Goal: Task Accomplishment & Management: Manage account settings

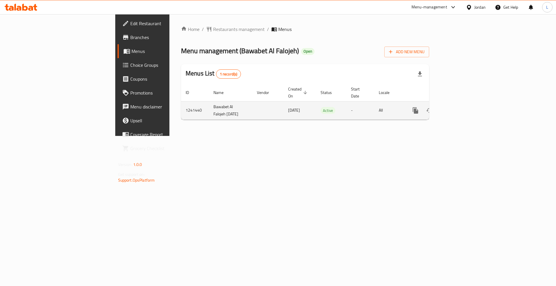
click at [460, 107] on icon "enhanced table" at bounding box center [456, 110] width 7 height 7
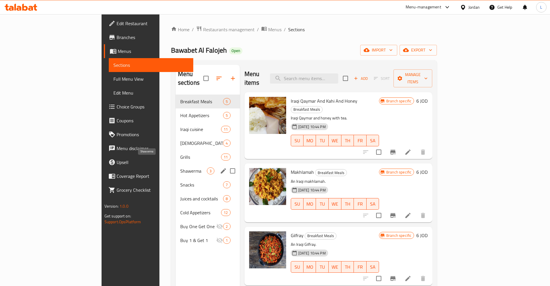
click at [180, 168] on span "Shawerma" at bounding box center [193, 171] width 27 height 7
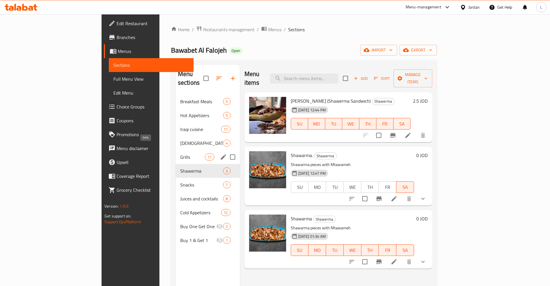
click at [180, 154] on span "Grills" at bounding box center [192, 157] width 25 height 7
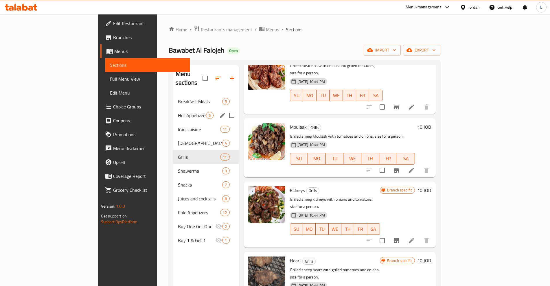
click at [173, 97] on div "Breakfast Meals 5" at bounding box center [206, 102] width 66 height 14
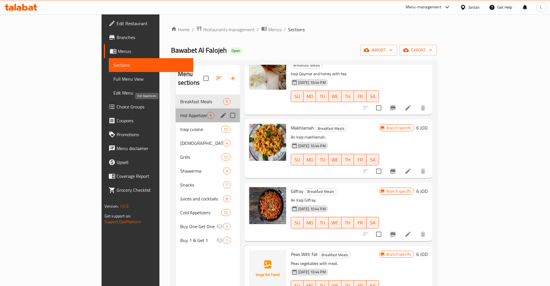
click at [180, 112] on span "Hot Appetizers" at bounding box center [193, 115] width 27 height 7
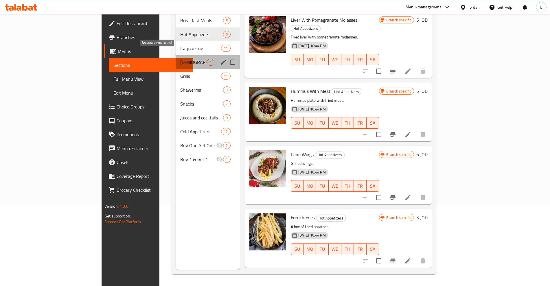
click at [180, 59] on span "[DEMOGRAPHIC_DATA]" at bounding box center [193, 62] width 27 height 7
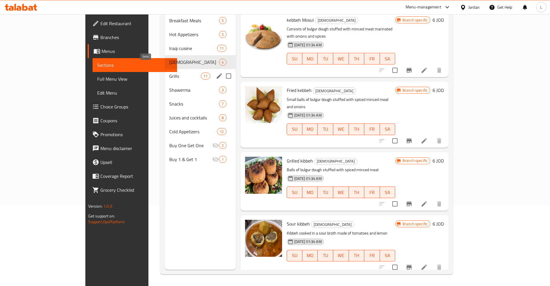
click at [169, 73] on span "Grills" at bounding box center [185, 76] width 32 height 7
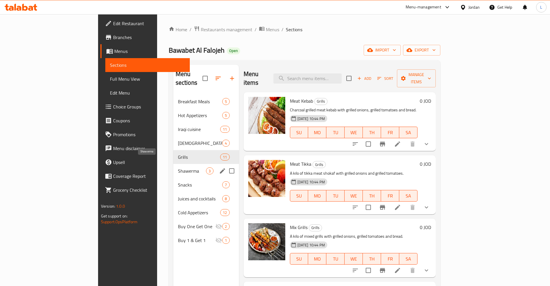
click at [178, 168] on span "Shawerma" at bounding box center [192, 171] width 28 height 7
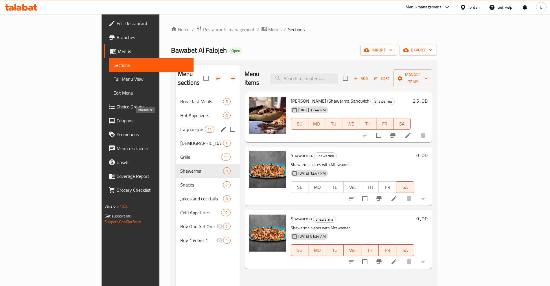
click at [176, 122] on div "Iraqi cuisine 11" at bounding box center [208, 129] width 64 height 14
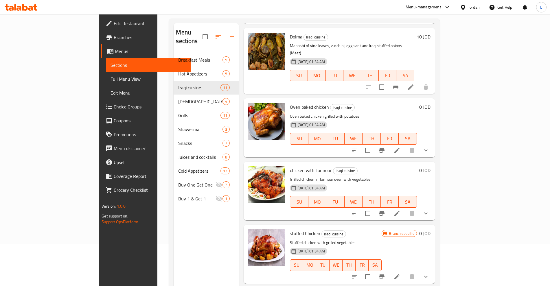
scroll to position [72, 0]
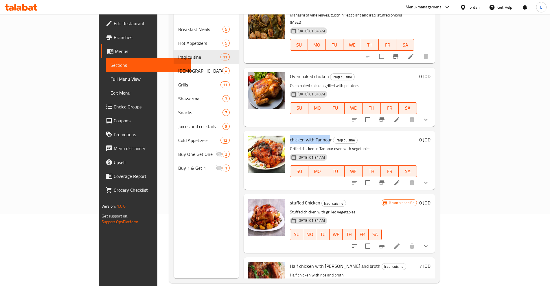
drag, startPoint x: 266, startPoint y: 101, endPoint x: 304, endPoint y: 101, distance: 38.2
click at [304, 135] on span "chicken with Tannour" at bounding box center [311, 139] width 42 height 9
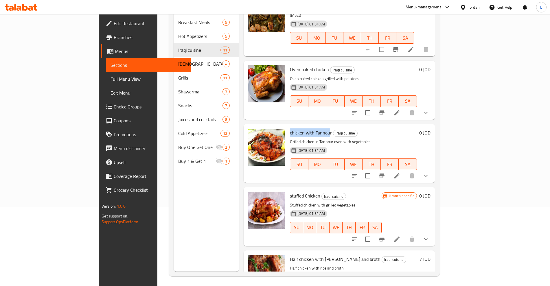
scroll to position [81, 0]
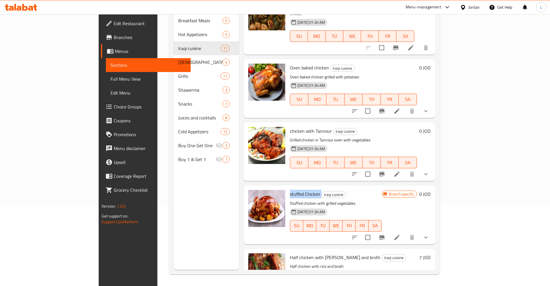
drag, startPoint x: 264, startPoint y: 155, endPoint x: 297, endPoint y: 155, distance: 32.1
click at [297, 188] on div "stuffed Chicken Iraqi cuisine Stuffed chicken with grilled vegetables [DATE] 01…" at bounding box center [336, 215] width 96 height 54
click at [322, 192] on span "Iraqi cuisine" at bounding box center [334, 195] width 24 height 7
drag, startPoint x: 268, startPoint y: 218, endPoint x: 326, endPoint y: 223, distance: 57.8
click at [326, 253] on span "Half chicken with [PERSON_NAME] and broth" at bounding box center [335, 257] width 91 height 9
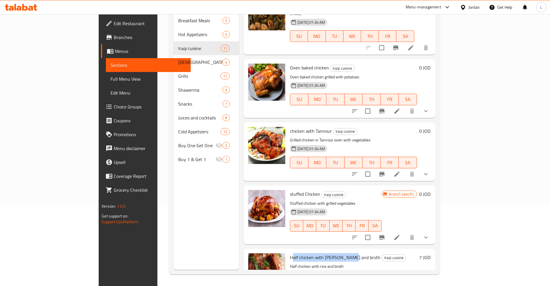
click at [326, 253] on span "Half chicken with [PERSON_NAME] and broth" at bounding box center [335, 257] width 91 height 9
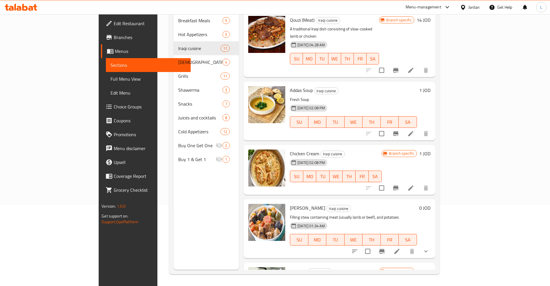
scroll to position [0, 0]
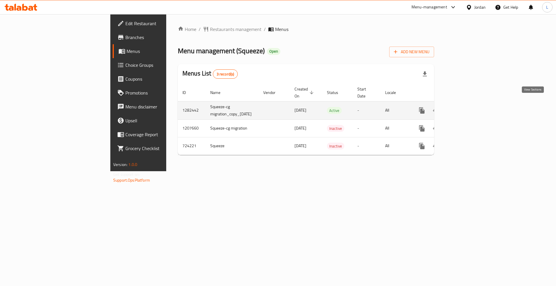
click at [470, 108] on link "enhanced table" at bounding box center [463, 111] width 14 height 14
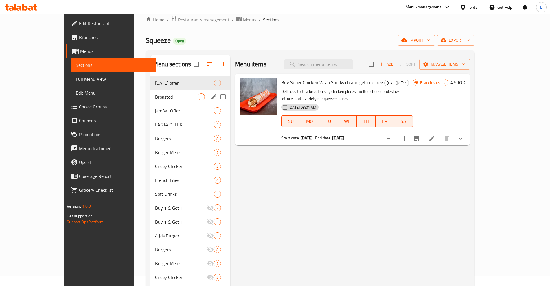
scroll to position [36, 0]
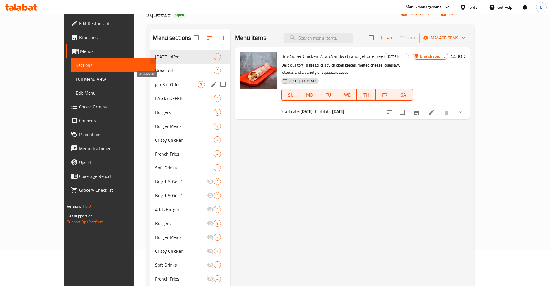
click at [155, 82] on span "jam3at Offer" at bounding box center [176, 84] width 43 height 7
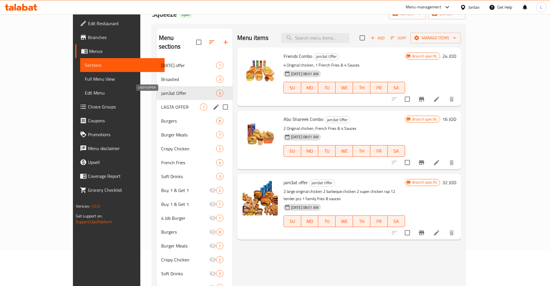
click at [161, 104] on span "LAGTA OFFER" at bounding box center [180, 107] width 39 height 7
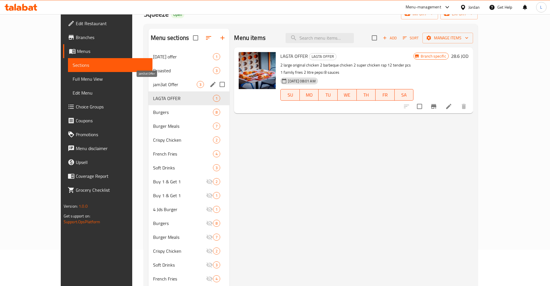
click at [153, 87] on span "jam3at Offer" at bounding box center [175, 84] width 44 height 7
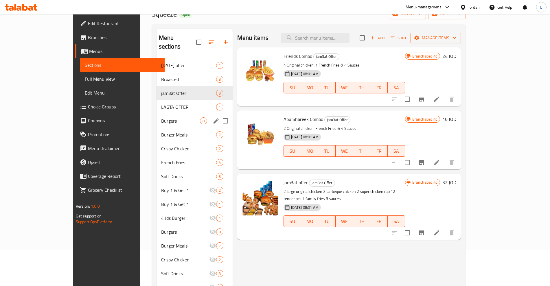
click at [157, 114] on div "Burgers 8" at bounding box center [195, 121] width 76 height 14
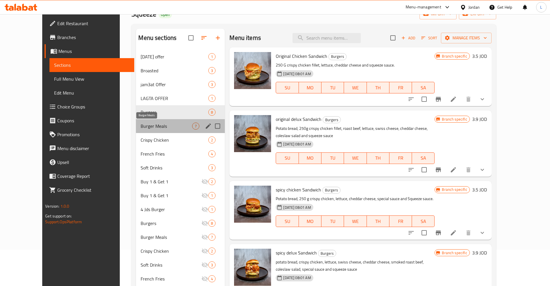
click at [141, 124] on span "Burger Meals" at bounding box center [167, 126] width 52 height 7
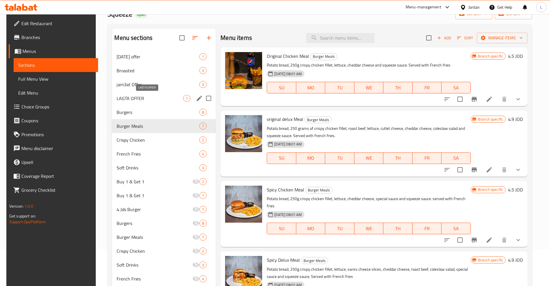
click at [124, 93] on div "LAGTA OFFER 1" at bounding box center [164, 98] width 104 height 14
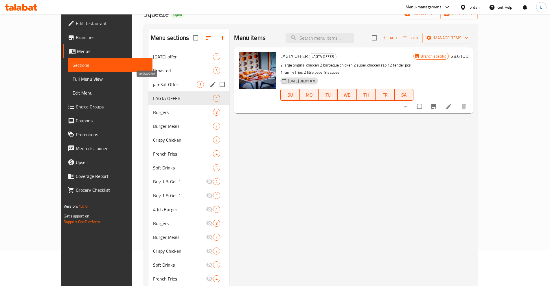
click at [153, 83] on span "jam3at Offer" at bounding box center [175, 84] width 44 height 7
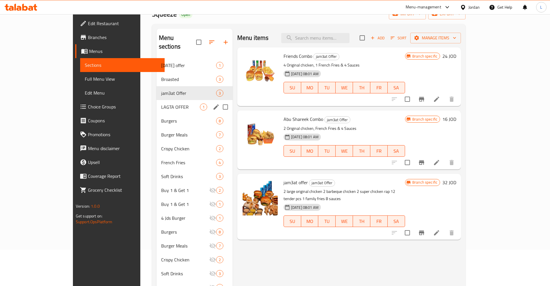
click at [157, 103] on div "LAGTA OFFER 1" at bounding box center [195, 107] width 76 height 14
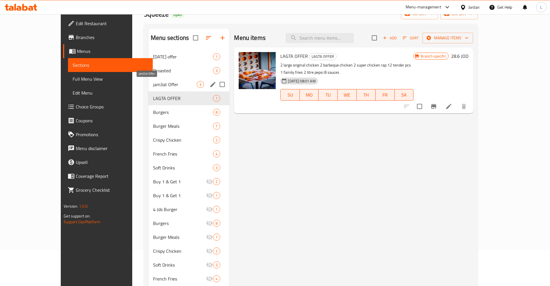
click at [153, 84] on span "jam3at Offer" at bounding box center [175, 84] width 44 height 7
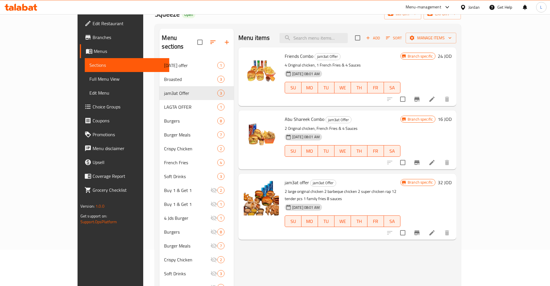
click at [440, 103] on li at bounding box center [432, 99] width 16 height 10
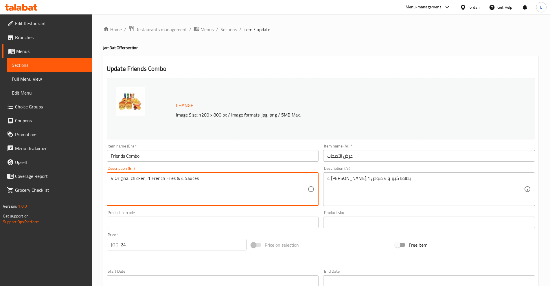
drag, startPoint x: 206, startPoint y: 178, endPoint x: 107, endPoint y: 178, distance: 99.3
paste textarea "3 Original Chicken, 10 Crispy Chicken Pieces, 1 Large Fries, 3 Soft Drinks, 3"
type textarea "3 Original Chicken, 10 Crispy Chicken Pieces, 1 Large Fries, 3 Soft Drinks, 3 S…"
click at [366, 183] on textarea "4 أورجينال تشيكن،1 بطاطا كبير و 4 صوص" at bounding box center [425, 189] width 197 height 27
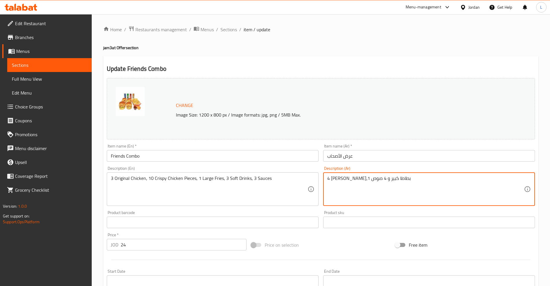
click at [366, 183] on textarea "4 أورجينال تشيكن،1 بطاطا كبير و 4 صوص" at bounding box center [425, 189] width 197 height 27
paste textarea "٣ اورجينال تشيكن، ١٠ قطع الدجاج المقرمش، ١ بطاطا كبير، ٣ سوفت درينك، ٣"
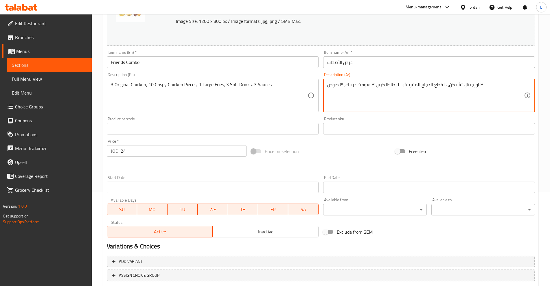
scroll to position [131, 0]
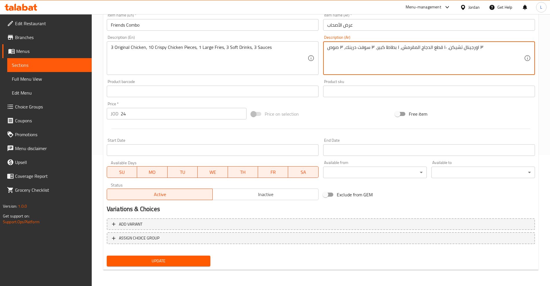
type textarea "٣ اورجينال تشيكن، ١٠ قطع الدجاج المقرمش، ١ بطاطا كبير، ٣ سوفت درينك، ٣ صوص"
click at [170, 262] on span "Update" at bounding box center [158, 261] width 94 height 7
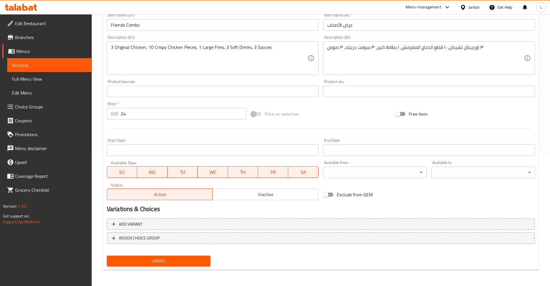
click at [163, 265] on button "Update" at bounding box center [159, 261] width 104 height 11
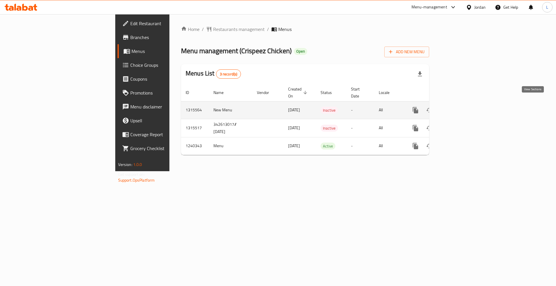
click at [460, 107] on icon "enhanced table" at bounding box center [456, 110] width 7 height 7
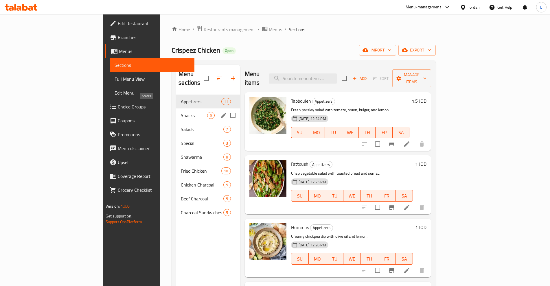
click at [181, 112] on span "Snacks" at bounding box center [194, 115] width 26 height 7
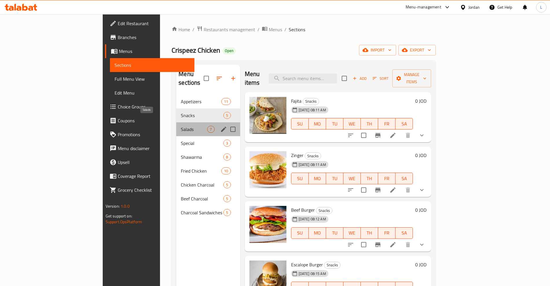
click at [181, 126] on span "Salads" at bounding box center [194, 129] width 26 height 7
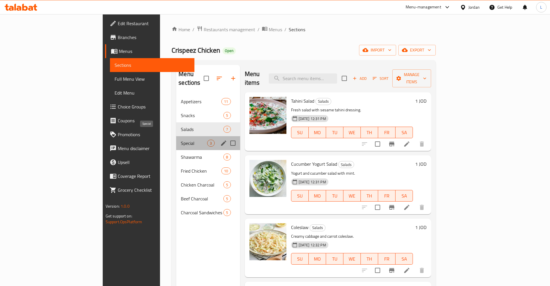
click at [181, 140] on span "Special" at bounding box center [194, 143] width 26 height 7
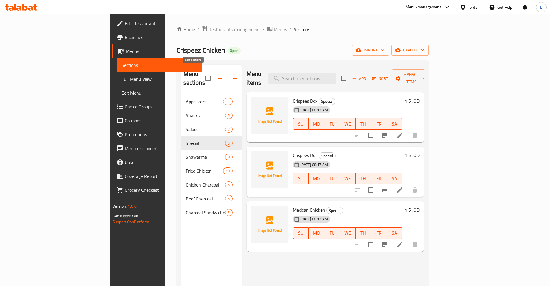
click at [218, 75] on icon "button" at bounding box center [221, 78] width 7 height 7
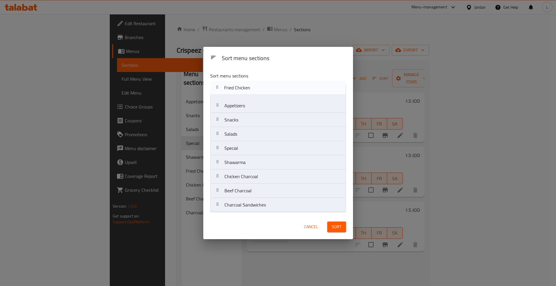
drag, startPoint x: 218, startPoint y: 162, endPoint x: 216, endPoint y: 92, distance: 70.4
click at [216, 92] on nav "Appetizers Snacks Salads Special Shawarma Fried Chicken Chicken Charcoal Beef C…" at bounding box center [278, 148] width 136 height 128
drag, startPoint x: 216, startPoint y: 178, endPoint x: 215, endPoint y: 103, distance: 75.5
click at [215, 103] on nav "Fried Chicken Appetizers Snacks Salads Special Shawarma Chicken Charcoal Beef C…" at bounding box center [278, 148] width 136 height 128
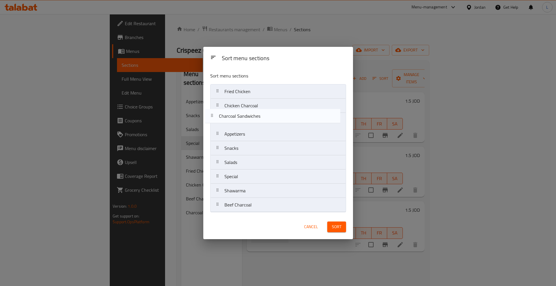
drag, startPoint x: 216, startPoint y: 206, endPoint x: 211, endPoint y: 113, distance: 93.3
click at [211, 113] on nav "Fried Chicken Chicken Charcoal Appetizers Snacks Salads Special Shawarma Beef C…" at bounding box center [278, 148] width 136 height 128
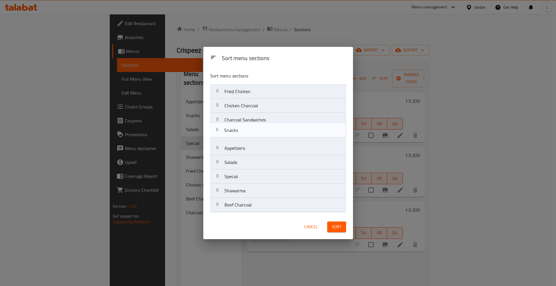
drag, startPoint x: 216, startPoint y: 150, endPoint x: 216, endPoint y: 130, distance: 20.6
click at [216, 130] on nav "Fried Chicken Chicken Charcoal Charcoal Sandwiches Appetizers Snacks Salads Spe…" at bounding box center [278, 148] width 136 height 128
drag, startPoint x: 218, startPoint y: 178, endPoint x: 219, endPoint y: 128, distance: 50.1
click at [219, 128] on nav "Fried Chicken Chicken Charcoal Charcoal Sandwiches Snacks Appetizers Salads Spe…" at bounding box center [278, 148] width 136 height 128
drag, startPoint x: 219, startPoint y: 182, endPoint x: 217, endPoint y: 130, distance: 51.8
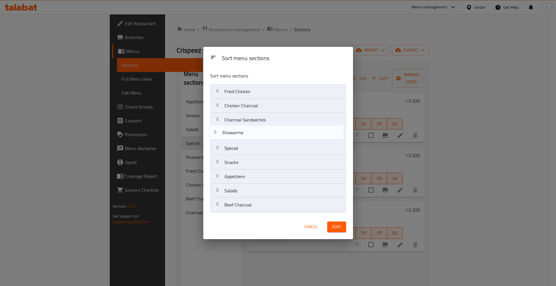
click at [217, 130] on nav "Fried Chicken Chicken Charcoal Charcoal Sandwiches Special Snacks Appetizers Sa…" at bounding box center [278, 148] width 136 height 128
drag, startPoint x: 219, startPoint y: 209, endPoint x: 215, endPoint y: 141, distance: 68.1
click at [215, 141] on nav "Fried Chicken Chicken Charcoal Charcoal Sandwiches Shawarma Special Snacks Appe…" at bounding box center [278, 148] width 136 height 128
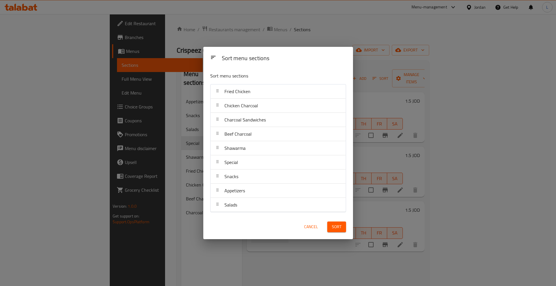
click at [333, 227] on span "Sort" at bounding box center [337, 226] width 10 height 7
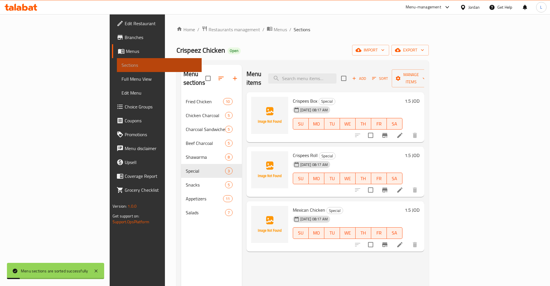
click at [122, 64] on span "Sections" at bounding box center [159, 65] width 75 height 7
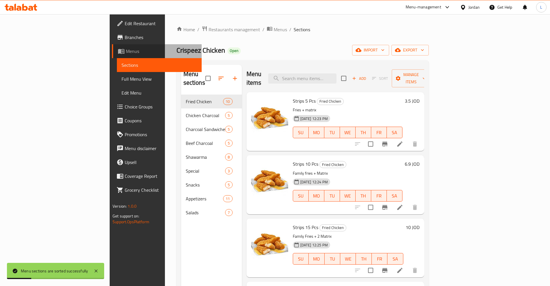
click at [126, 48] on span "Menus" at bounding box center [161, 51] width 71 height 7
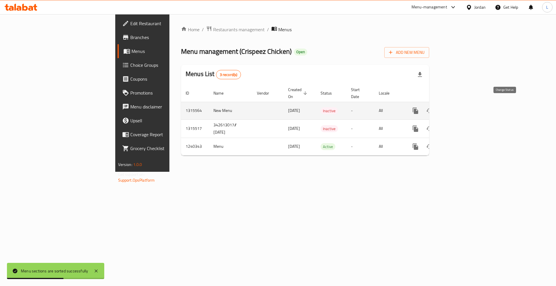
click at [433, 107] on icon "enhanced table" at bounding box center [429, 110] width 7 height 7
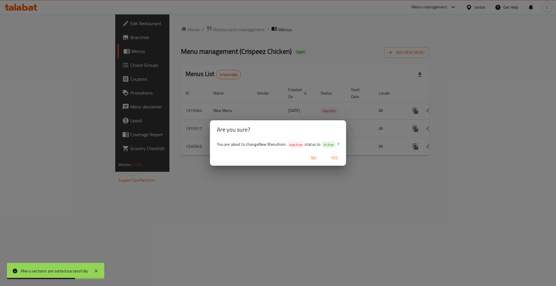
drag, startPoint x: 334, startPoint y: 156, endPoint x: 409, endPoint y: 147, distance: 76.1
click at [334, 156] on span "Yes" at bounding box center [334, 158] width 14 height 7
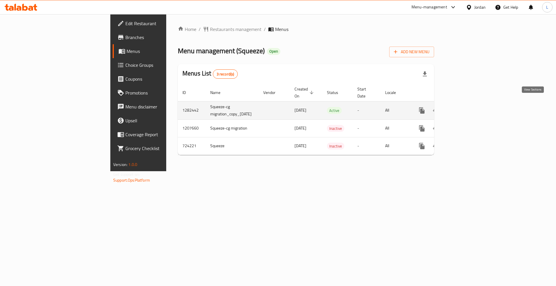
click at [466, 108] on icon "enhanced table" at bounding box center [463, 110] width 5 height 5
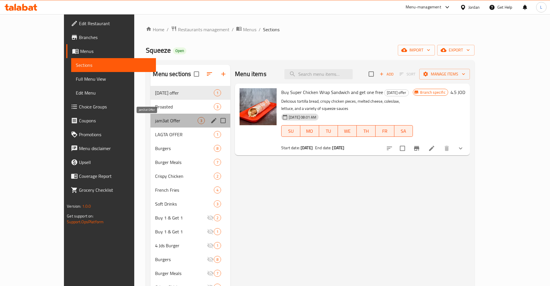
click at [155, 121] on span "jam3at Offer" at bounding box center [176, 120] width 43 height 7
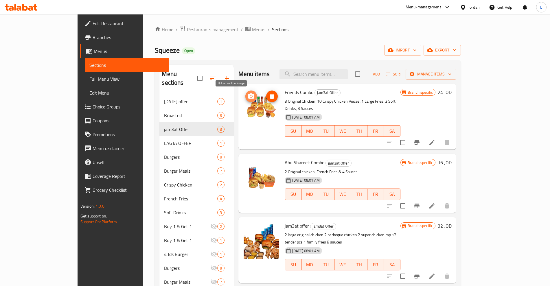
click at [248, 94] on icon "upload picture" at bounding box center [251, 95] width 6 height 5
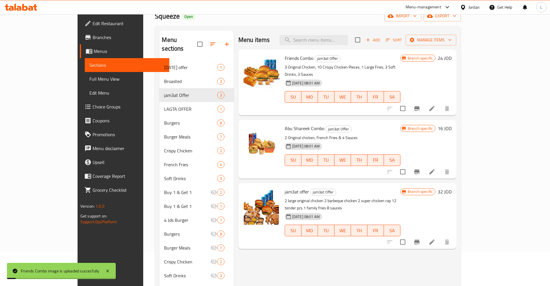
scroll to position [72, 0]
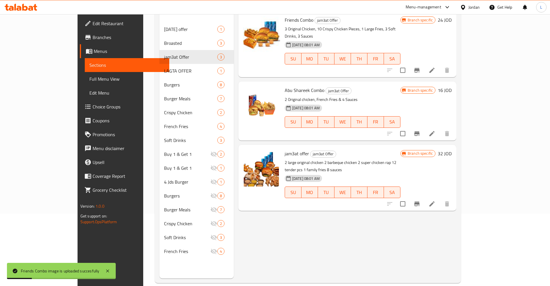
click at [285, 149] on span "jam3at offer" at bounding box center [297, 153] width 24 height 9
click at [435, 201] on icon at bounding box center [431, 203] width 5 height 5
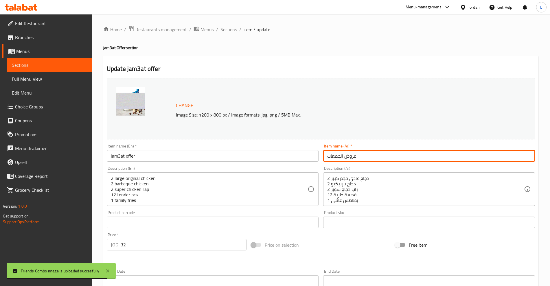
drag, startPoint x: 368, startPoint y: 157, endPoint x: 312, endPoint y: 157, distance: 56.7
click at [312, 158] on div "Change Image Size: 1200 x 800 px / Image formats: jpg, png / 5MB Max. Item name…" at bounding box center [320, 205] width 433 height 258
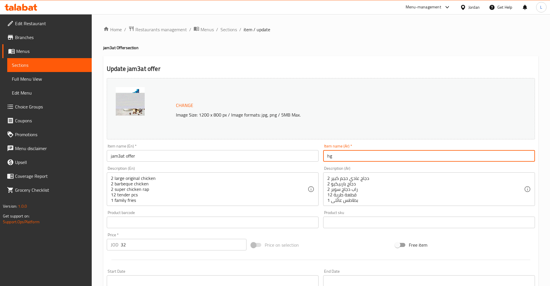
type input "h"
type input "الوجبة العائلية"
click at [146, 156] on input "jam3at offer" at bounding box center [213, 156] width 212 height 12
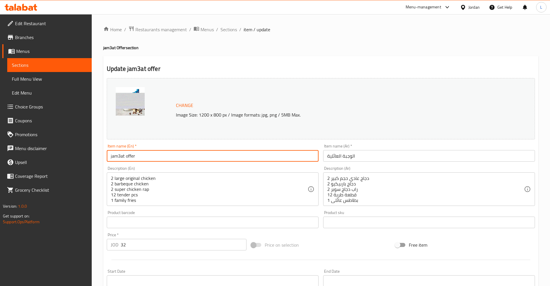
click at [146, 156] on input "jam3at offer" at bounding box center [213, 156] width 212 height 12
click at [145, 156] on input "jam3at offer" at bounding box center [213, 156] width 212 height 12
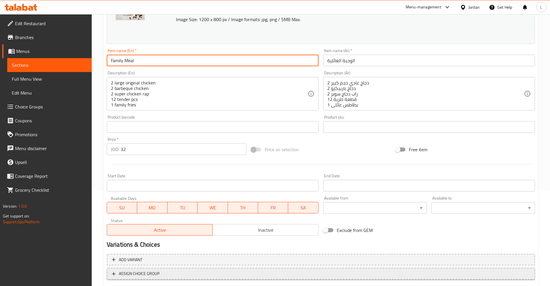
scroll to position [131, 0]
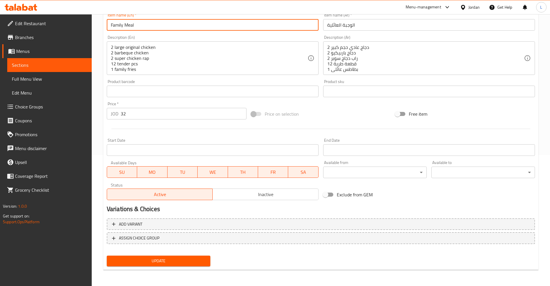
type input "Family Meal"
click at [180, 260] on span "Update" at bounding box center [158, 261] width 94 height 7
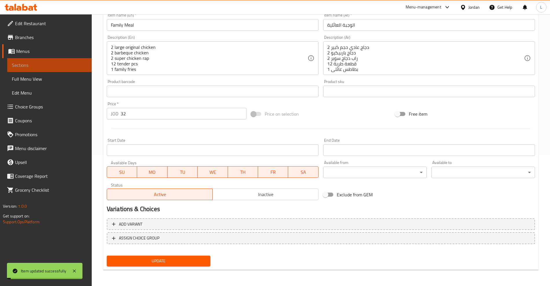
click at [26, 65] on span "Sections" at bounding box center [49, 65] width 75 height 7
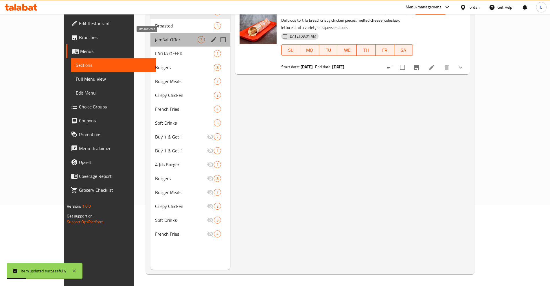
click at [155, 39] on span "jam3at Offer" at bounding box center [176, 39] width 43 height 7
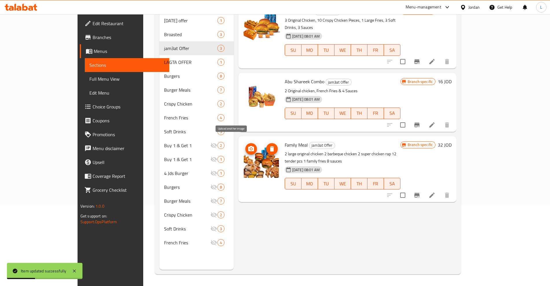
click at [250, 148] on circle "upload picture" at bounding box center [251, 149] width 2 height 2
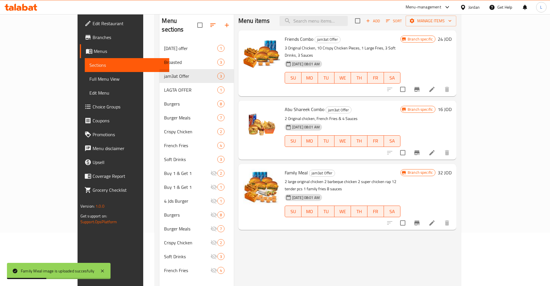
scroll to position [9, 0]
